Goal: Book appointment/travel/reservation

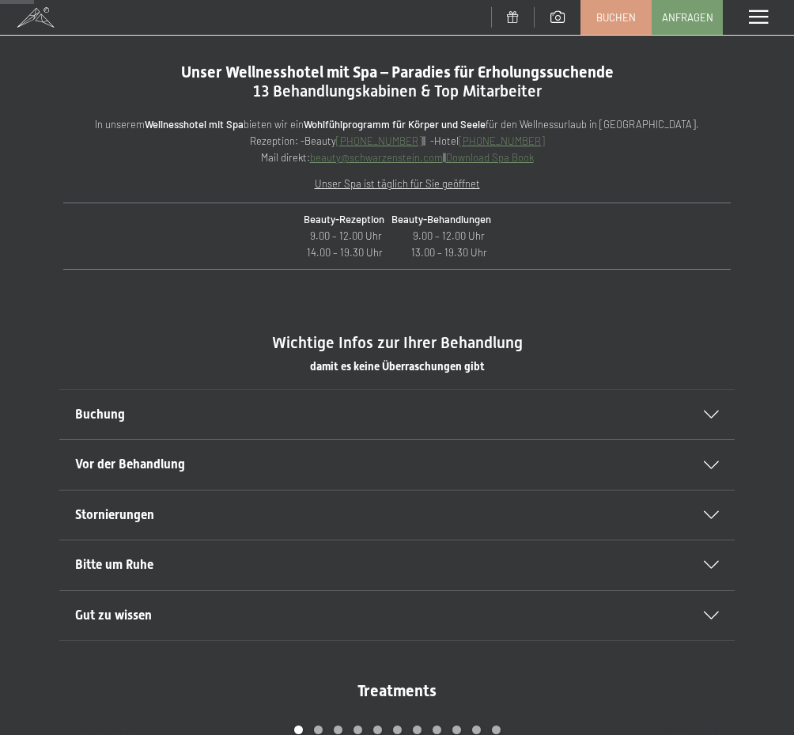
scroll to position [562, 0]
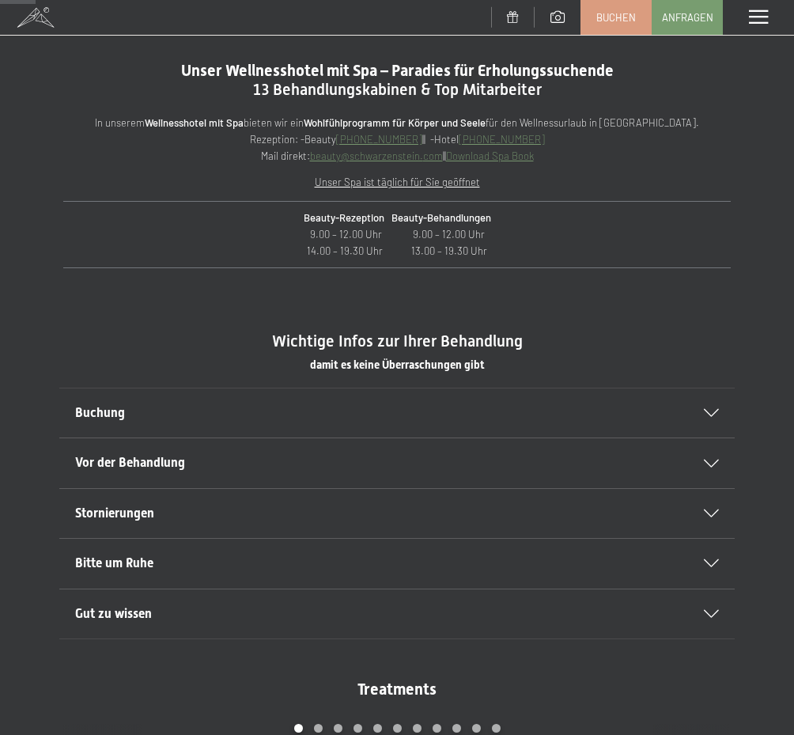
click at [587, 416] on h2 "Buchung" at bounding box center [381, 412] width 612 height 17
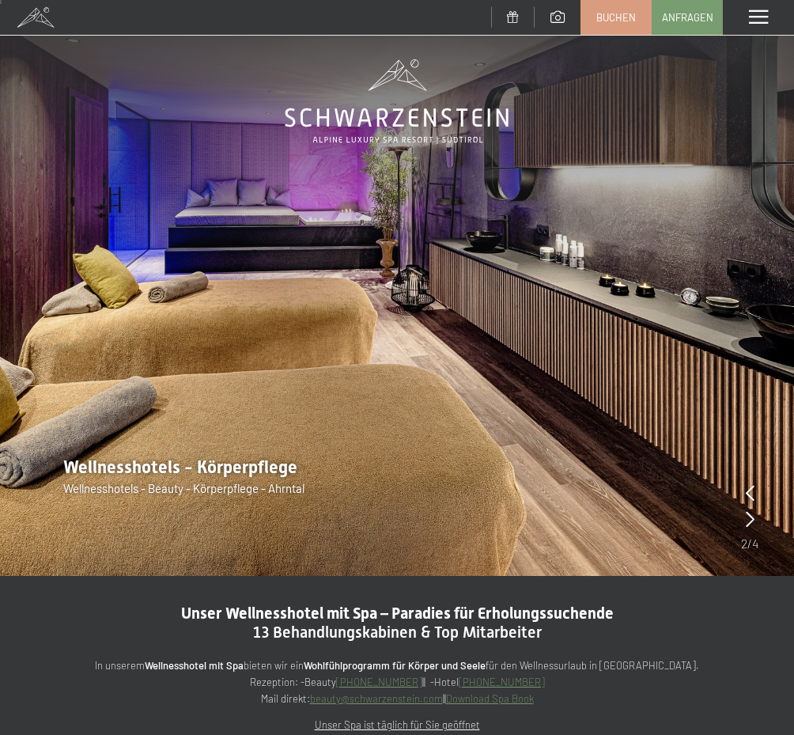
scroll to position [0, 0]
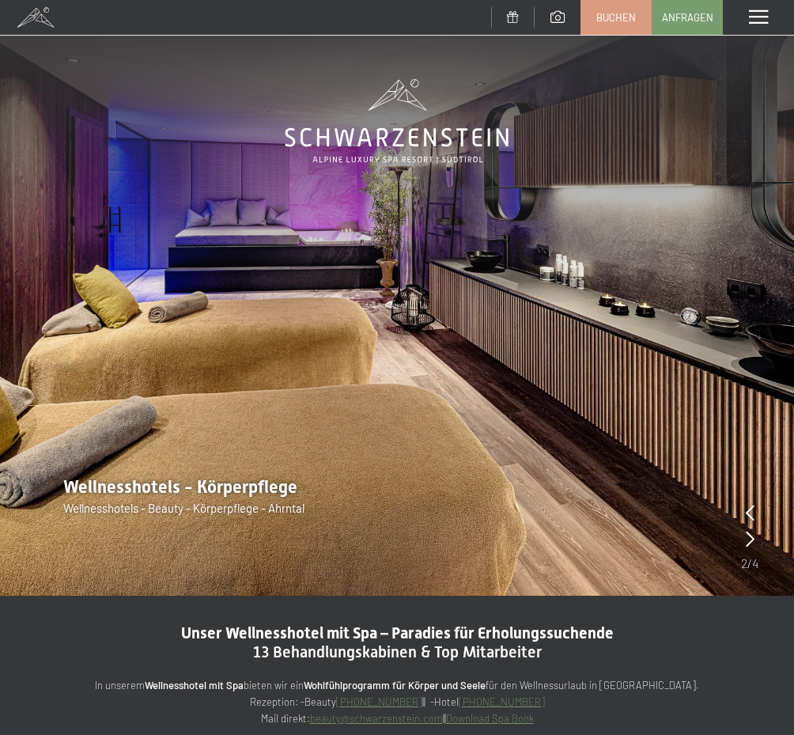
click at [757, 17] on span at bounding box center [758, 17] width 19 height 14
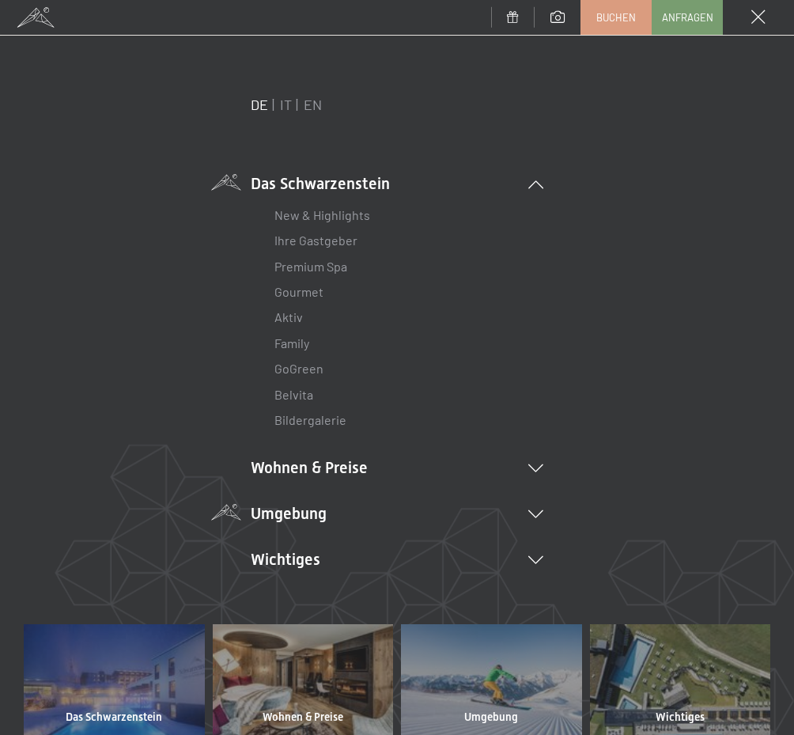
click at [308, 513] on li "Umgebung Das Ahrntal Ski & Winter Skifahren Skischule Wandern & Sommer Wandern …" at bounding box center [397, 513] width 293 height 22
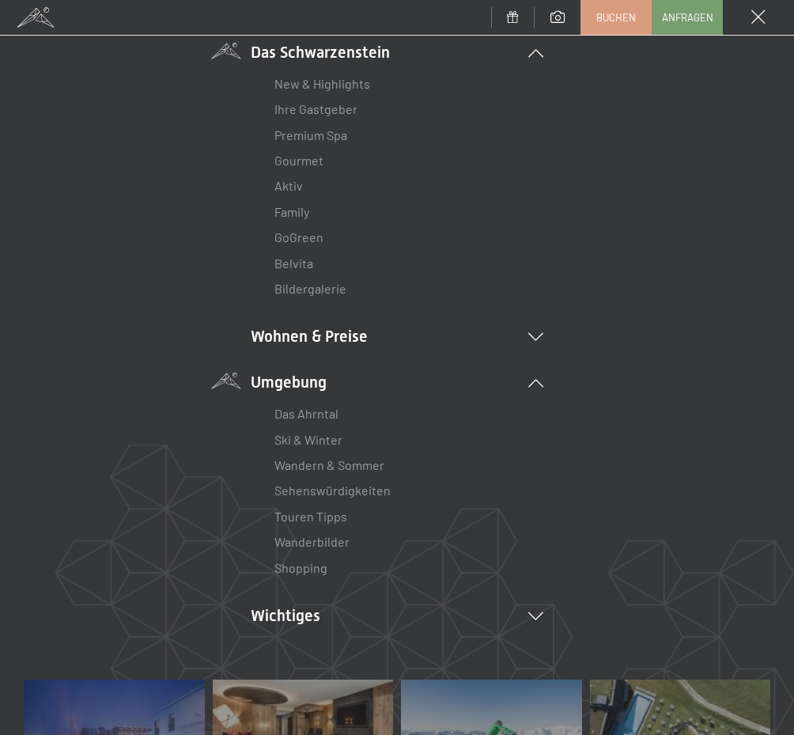
scroll to position [146, 0]
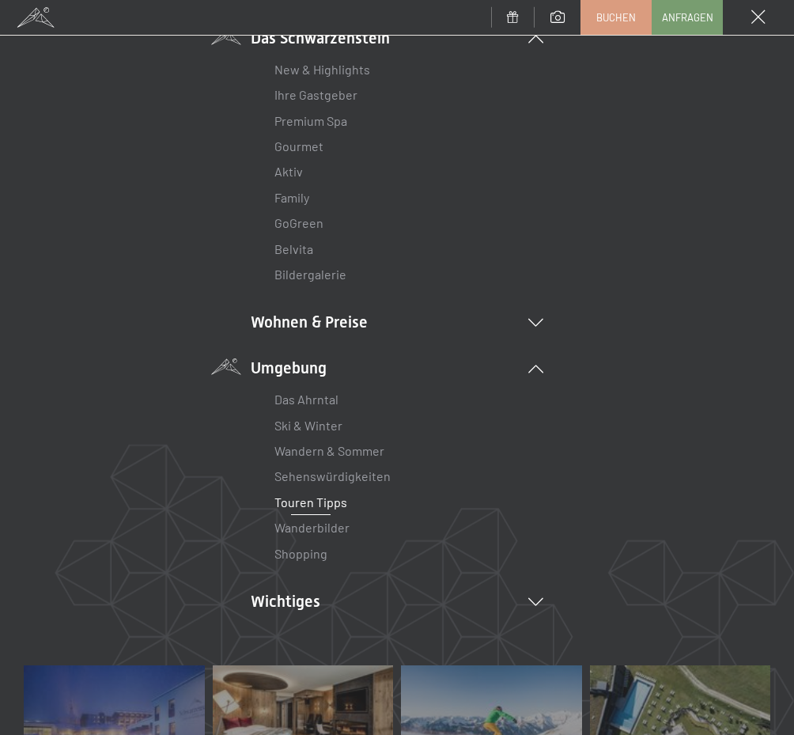
click at [322, 499] on link "Touren Tipps" at bounding box center [310, 501] width 73 height 15
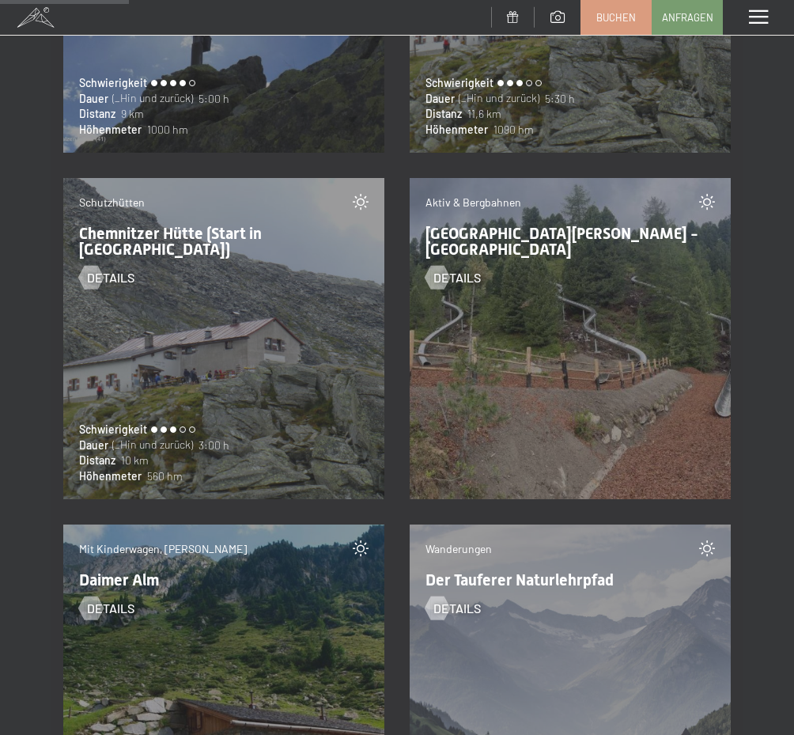
scroll to position [5926, 0]
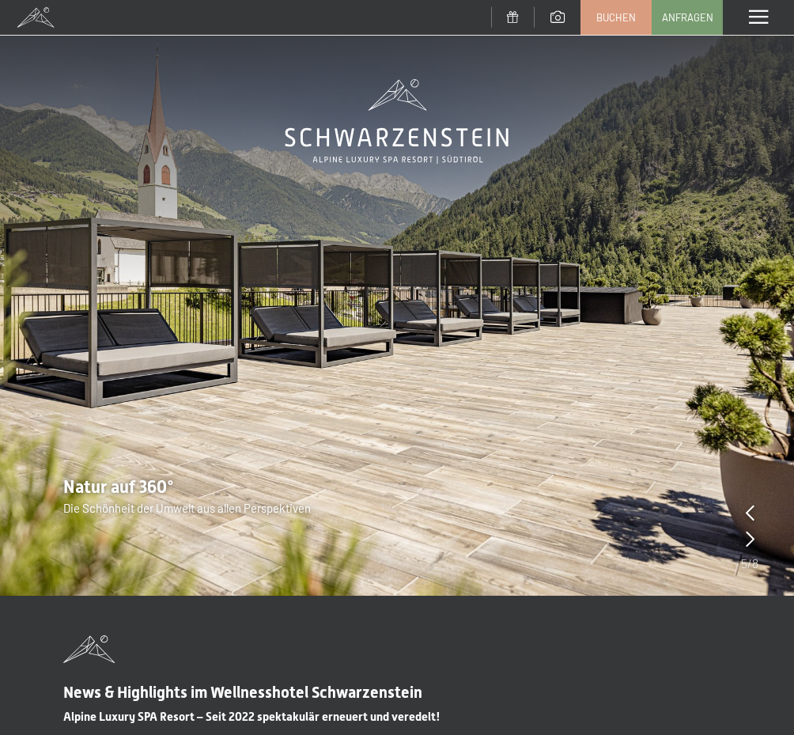
click at [759, 18] on span at bounding box center [758, 17] width 19 height 14
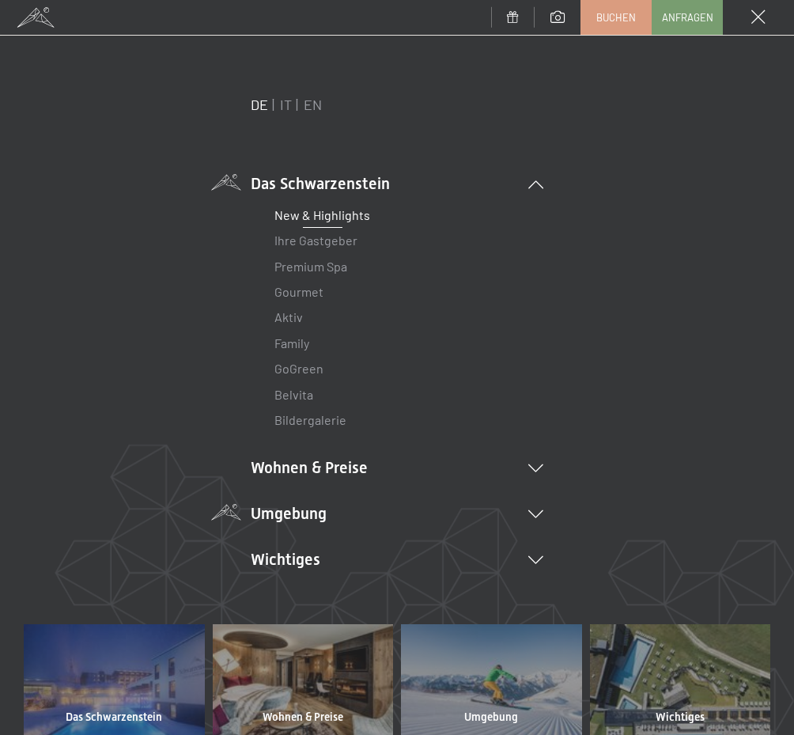
click at [311, 269] on link "Premium Spa" at bounding box center [310, 266] width 73 height 15
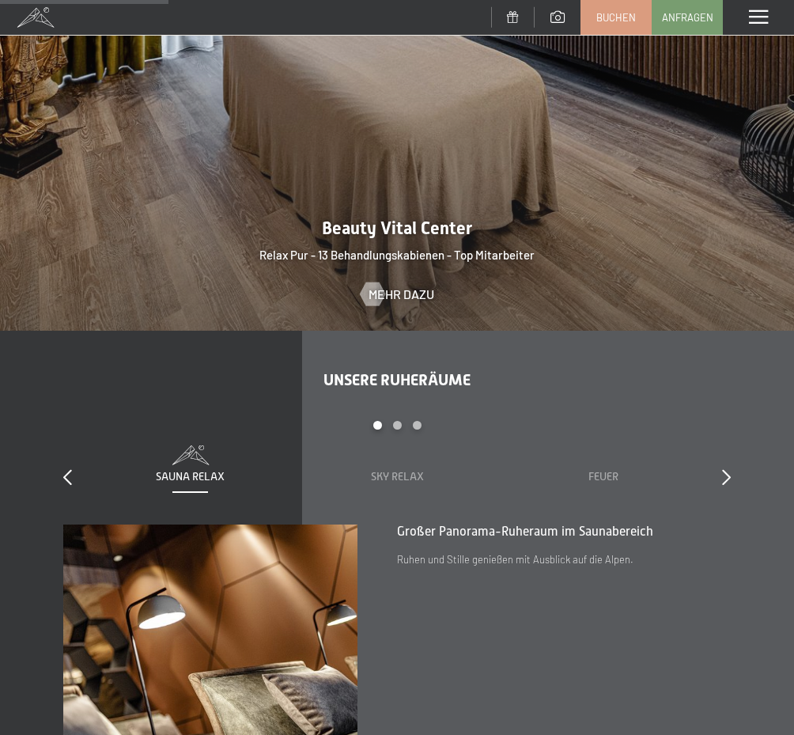
scroll to position [1648, 0]
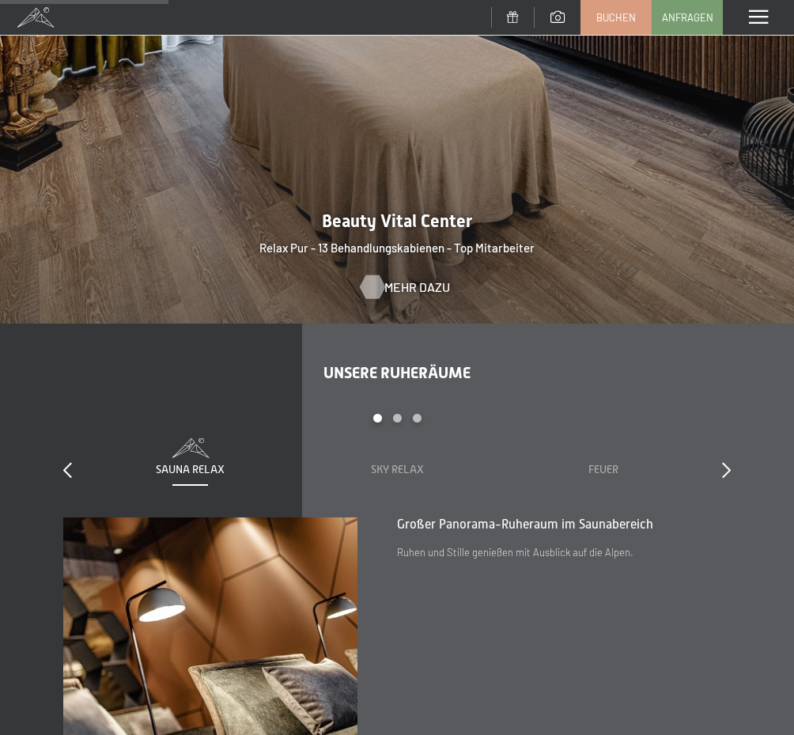
click at [411, 278] on span "Mehr dazu" at bounding box center [417, 286] width 66 height 17
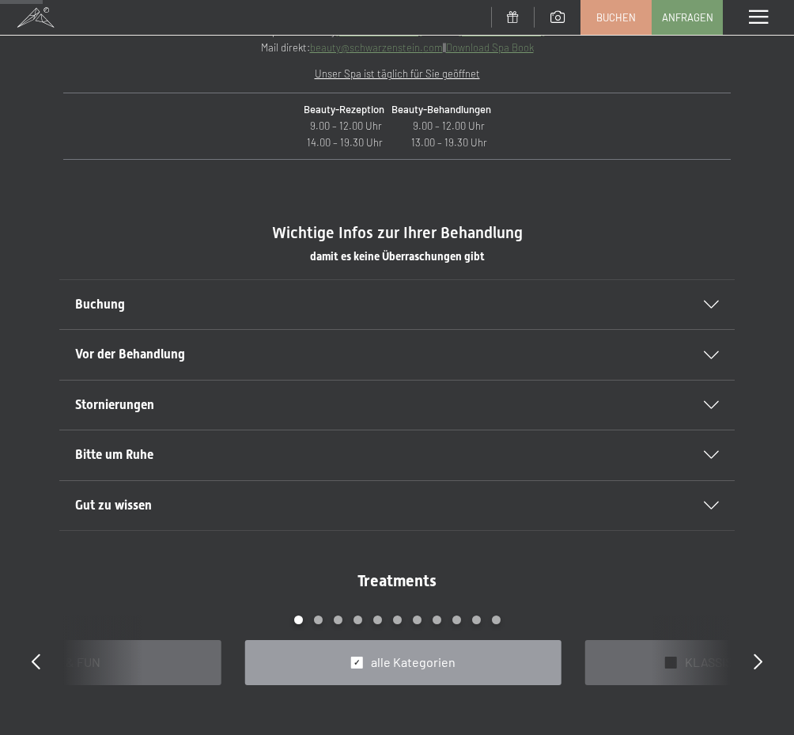
scroll to position [674, 0]
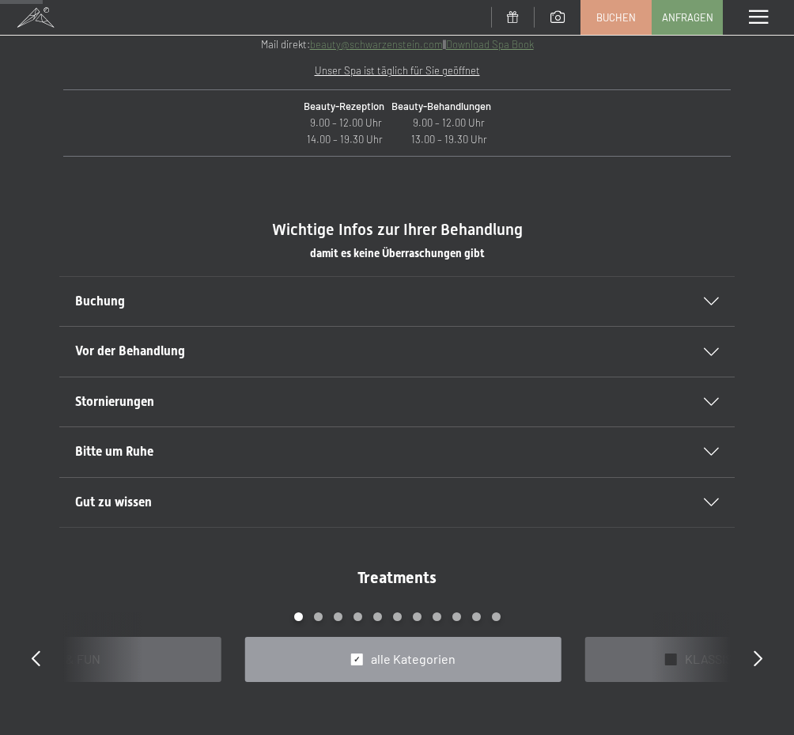
click at [305, 305] on h2 "Buchung" at bounding box center [381, 301] width 612 height 17
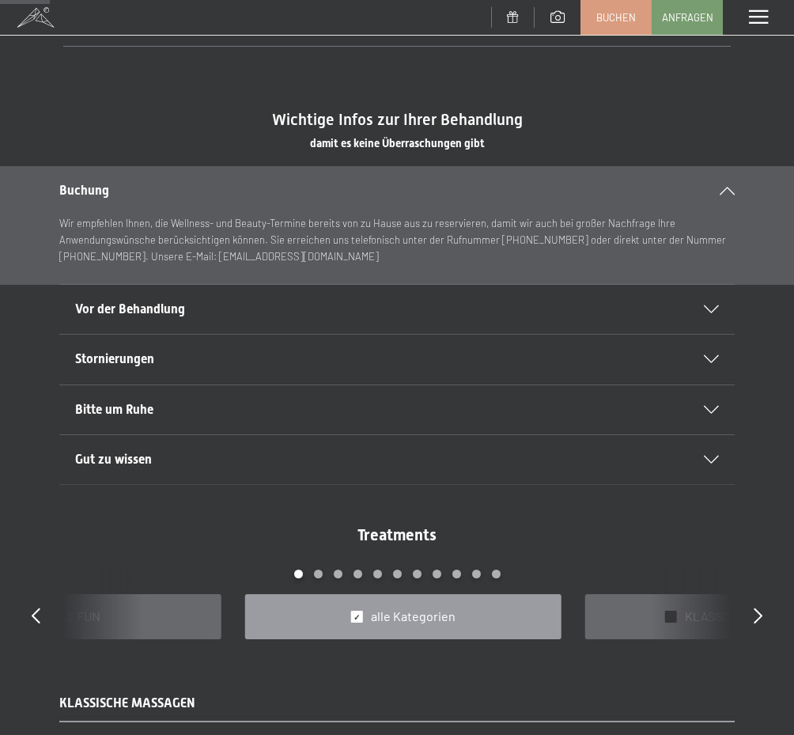
click at [306, 304] on h2 "Vor der Behandlung" at bounding box center [381, 309] width 612 height 17
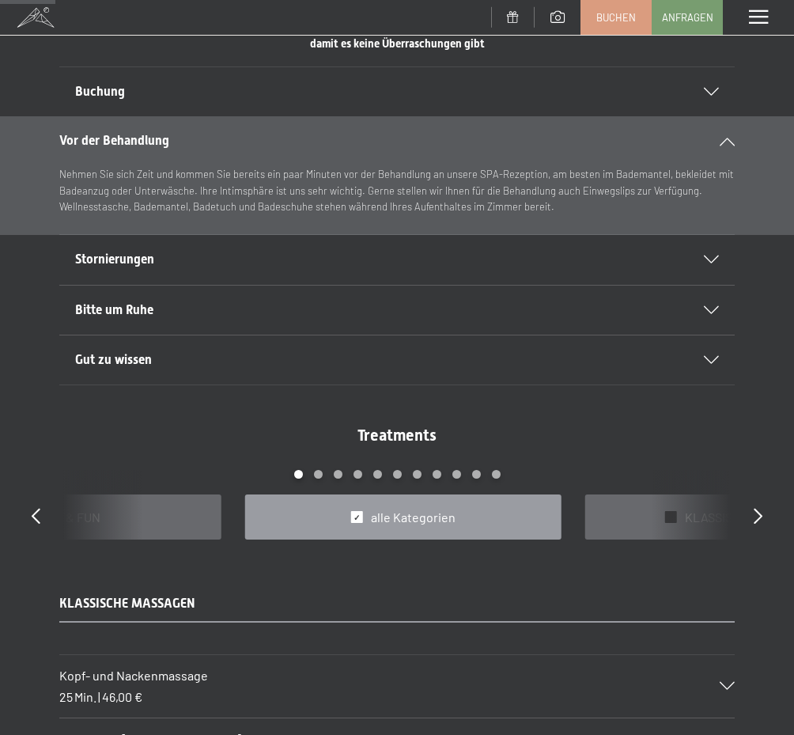
scroll to position [887, 0]
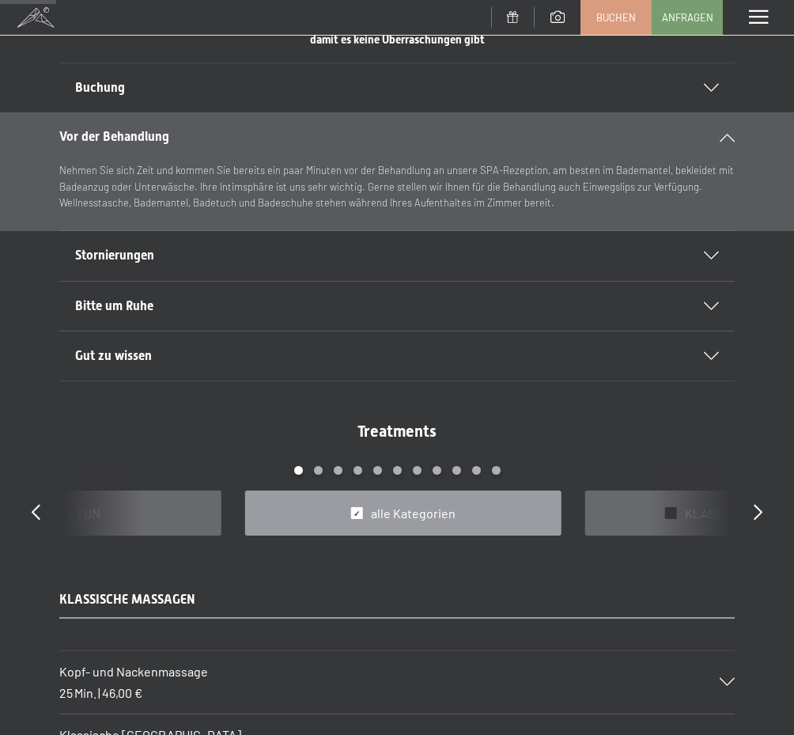
click at [382, 509] on span "alle Kategorien" at bounding box center [413, 513] width 85 height 17
click at [124, 516] on div "✓ FIT & FUN" at bounding box center [63, 512] width 316 height 45
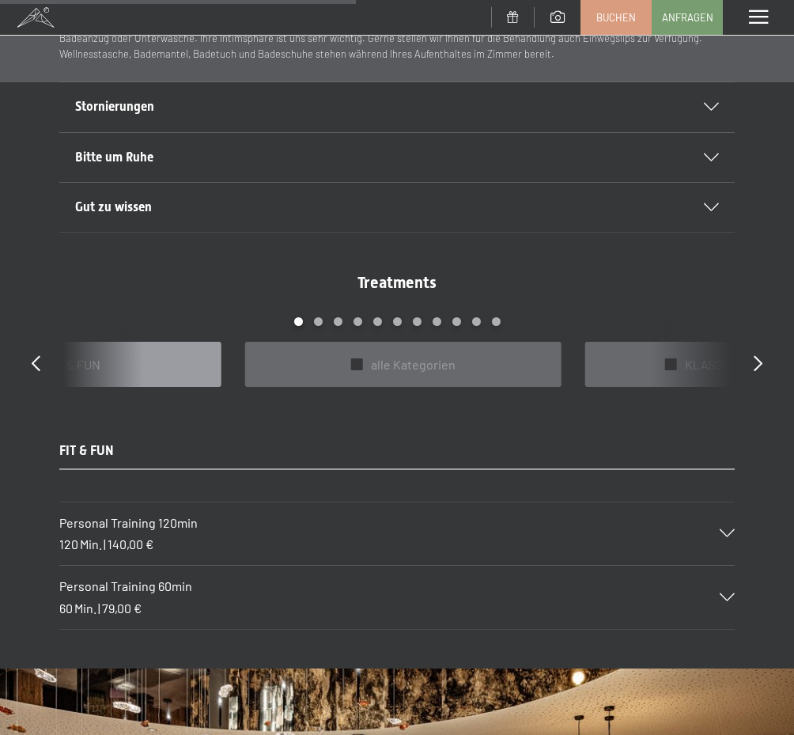
scroll to position [1144, 0]
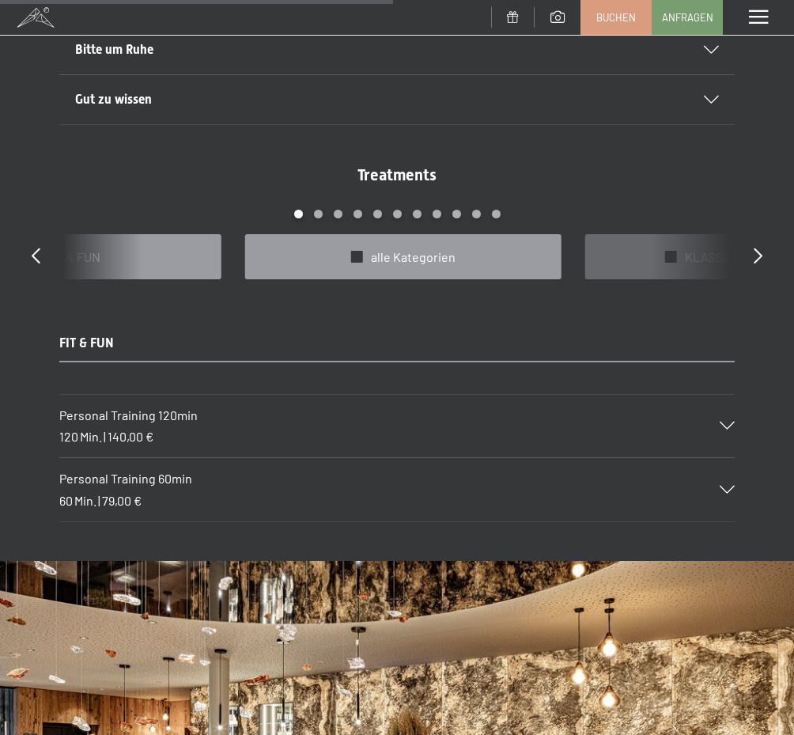
click at [429, 252] on span "alle Kategorien" at bounding box center [413, 256] width 85 height 17
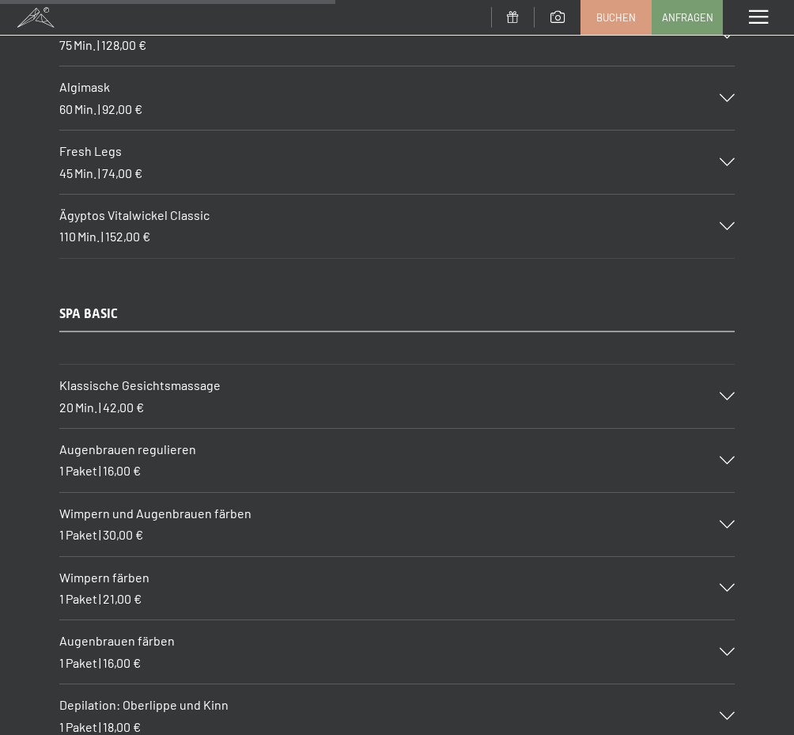
scroll to position [5060, 0]
